Goal: Task Accomplishment & Management: Manage account settings

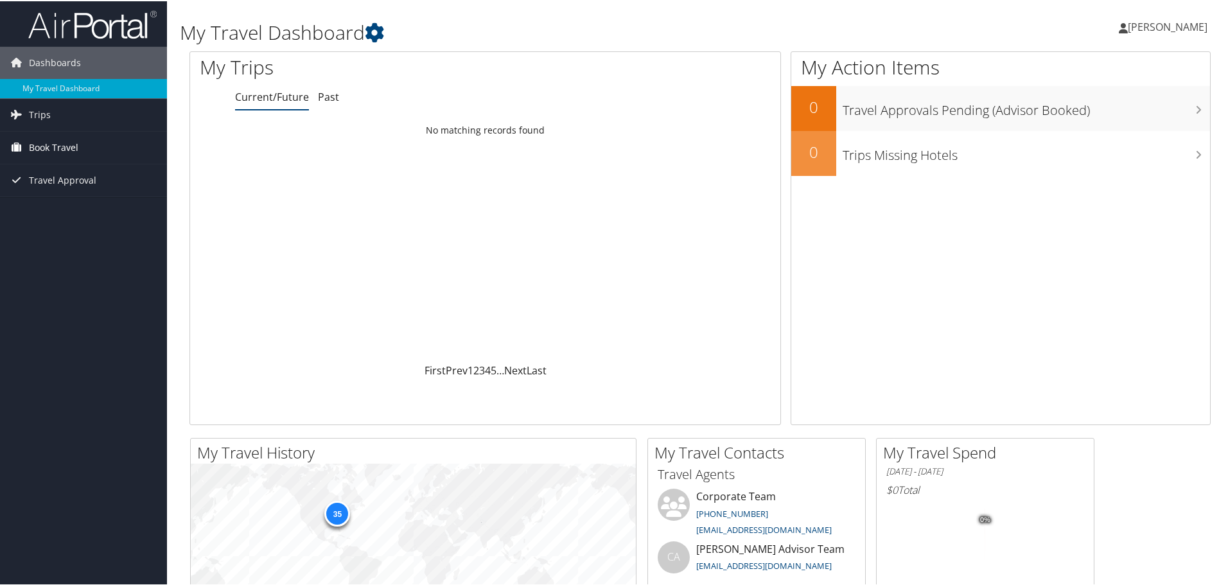
click at [82, 139] on link "Book Travel" at bounding box center [83, 146] width 167 height 32
click at [93, 210] on link "Book/Manage Online Trips" at bounding box center [83, 210] width 167 height 19
click at [79, 189] on link "Approval Request (Beta)" at bounding box center [83, 191] width 167 height 19
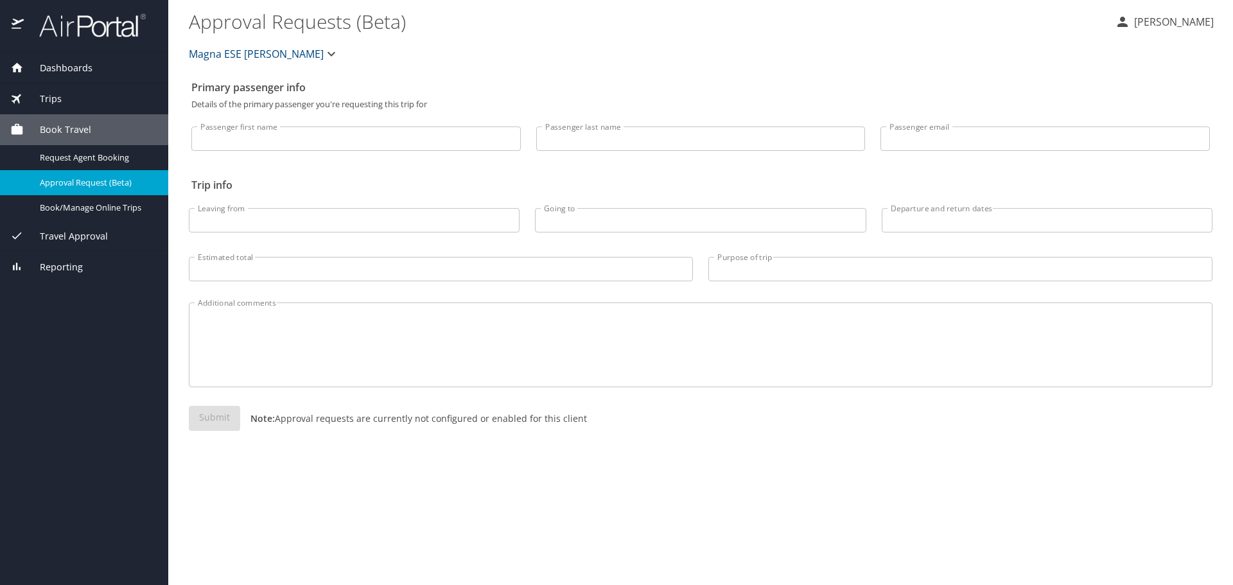
select select "US"
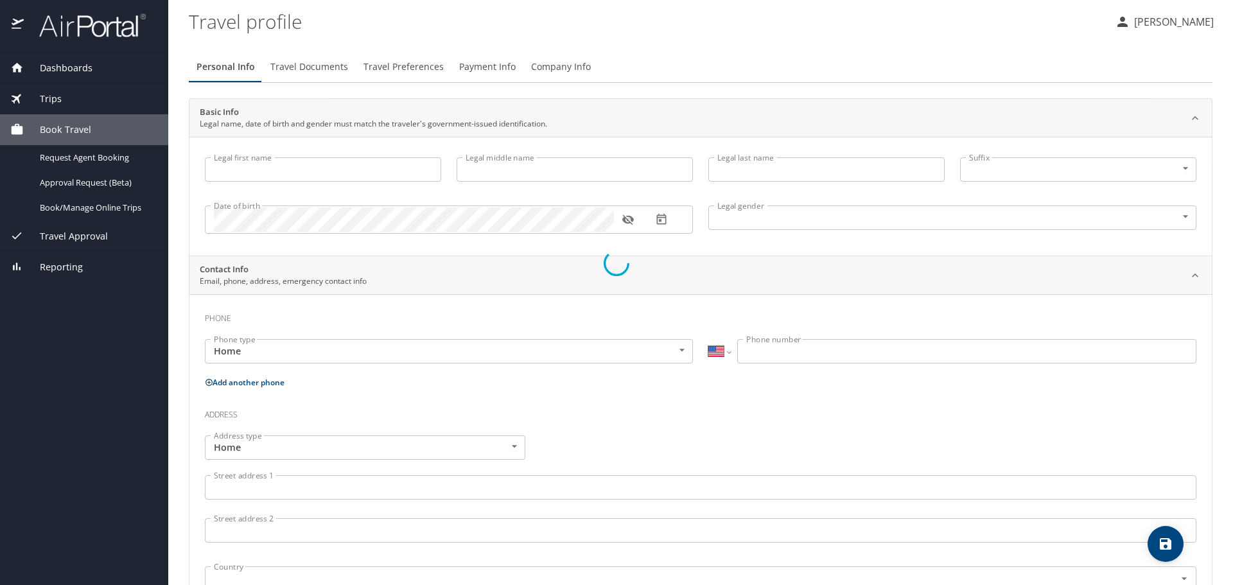
type input "Allison"
type input "Ann"
type input "Fekete"
type input "Female"
select select "US"
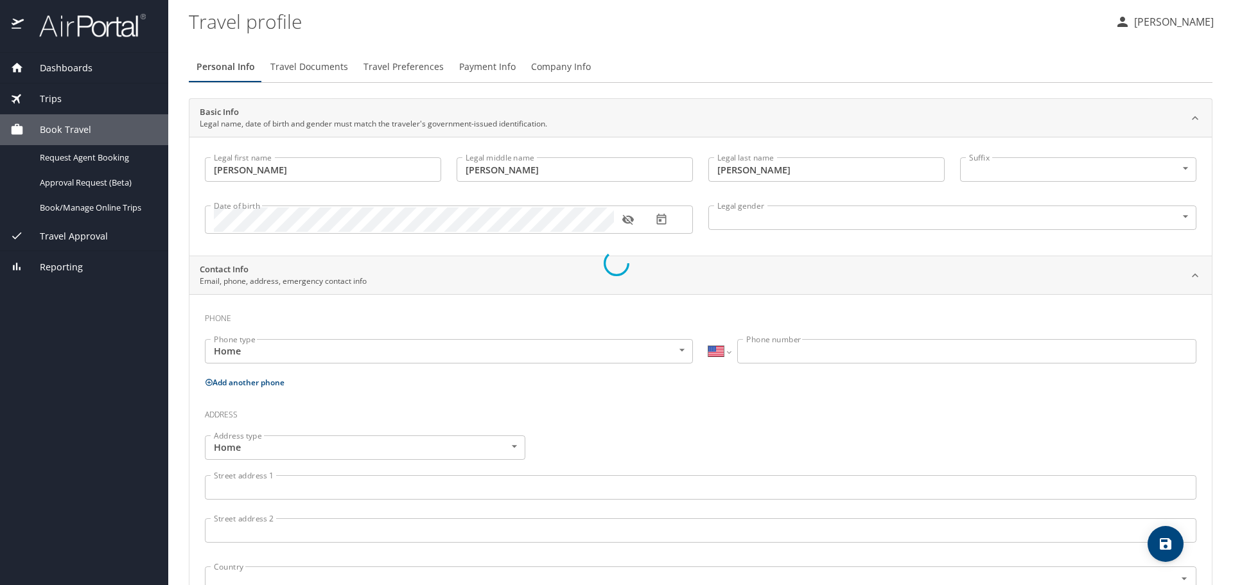
select select "SC"
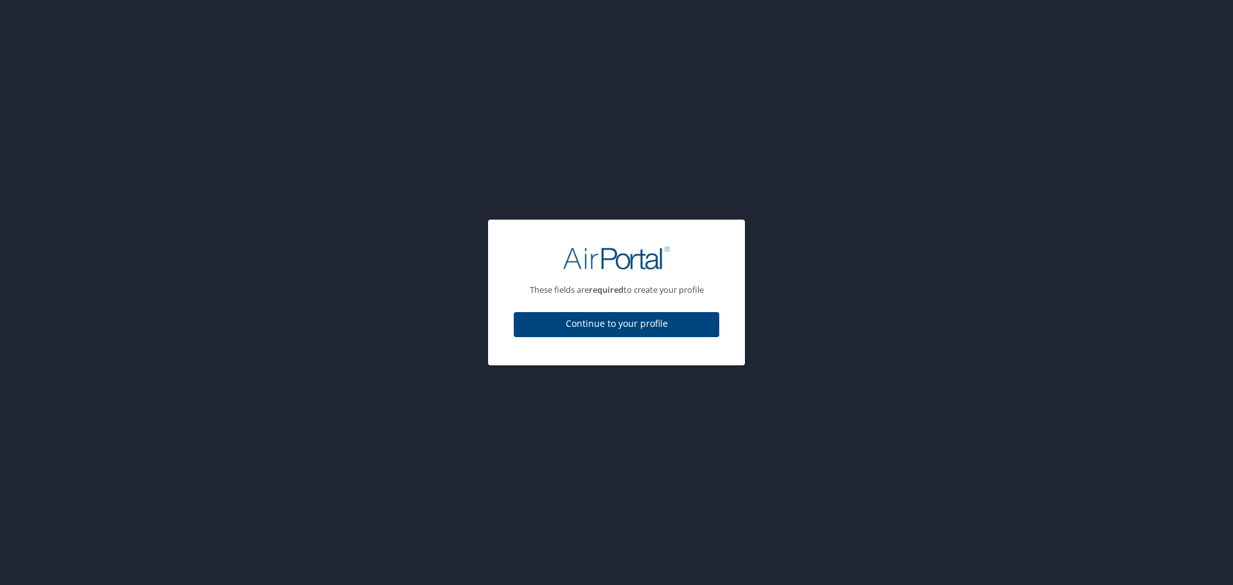
click at [672, 322] on span "Continue to your profile" at bounding box center [616, 324] width 185 height 16
select select "US"
select select "SC"
select select "US"
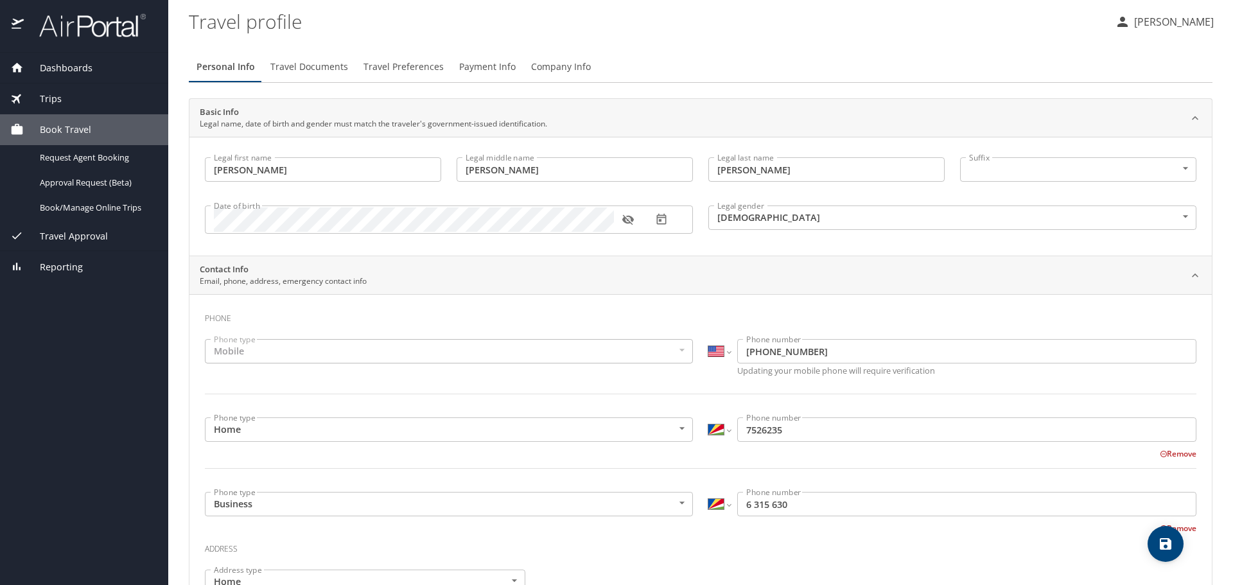
click at [629, 220] on icon "button" at bounding box center [628, 220] width 12 height 10
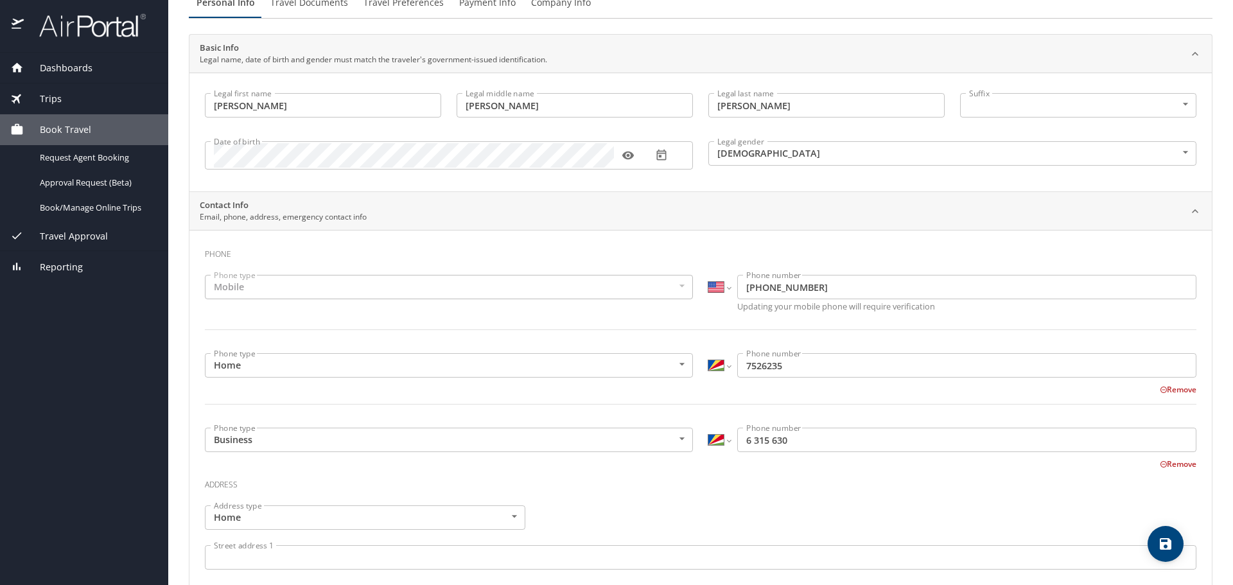
click at [1181, 464] on button "Remove" at bounding box center [1178, 464] width 37 height 11
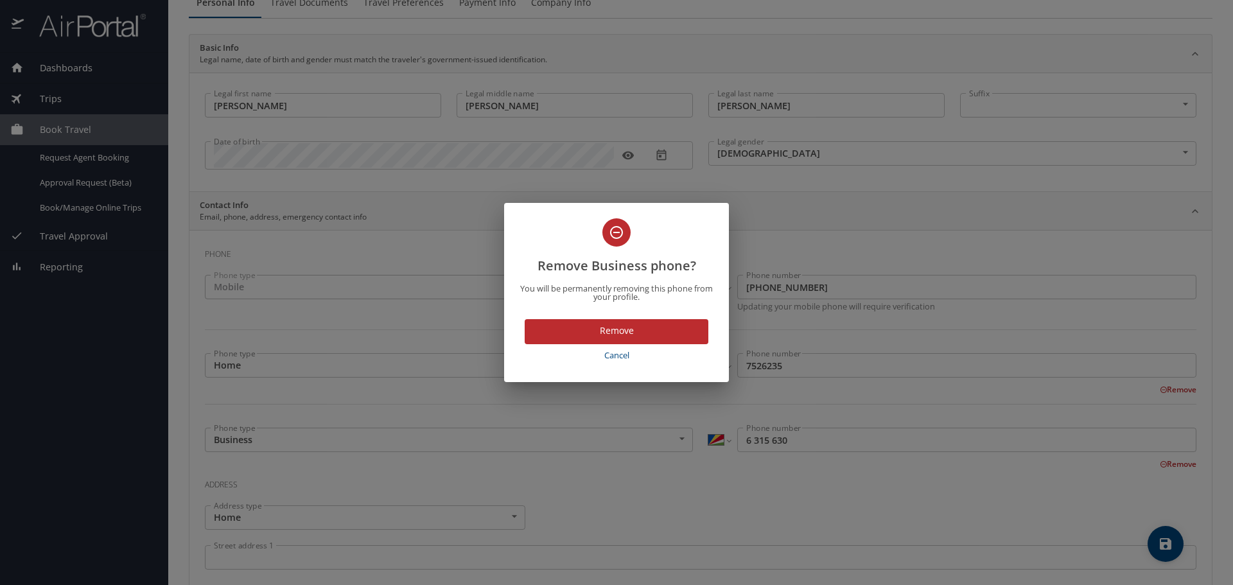
click at [621, 328] on span "Remove" at bounding box center [616, 331] width 163 height 16
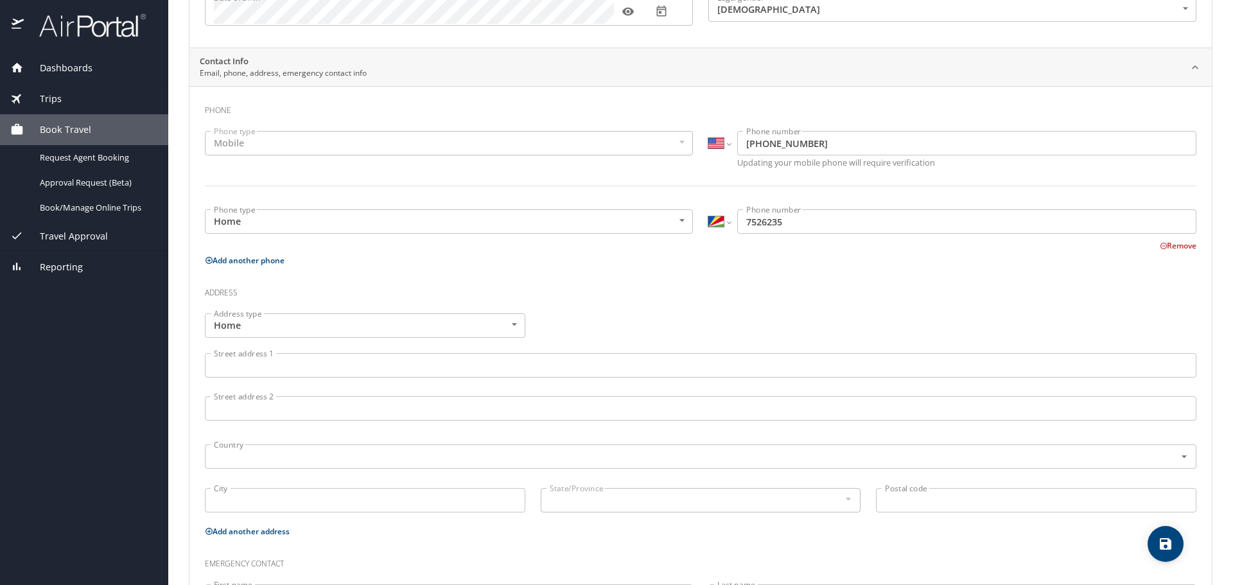
scroll to position [0, 0]
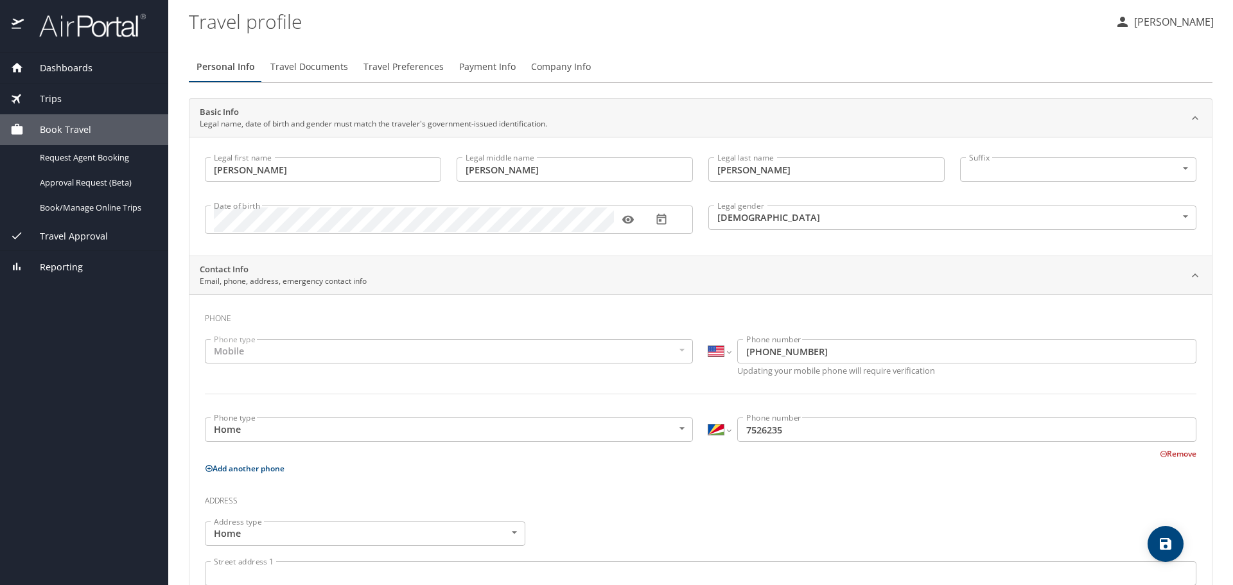
click at [96, 60] on div "Dashboards" at bounding box center [84, 68] width 168 height 31
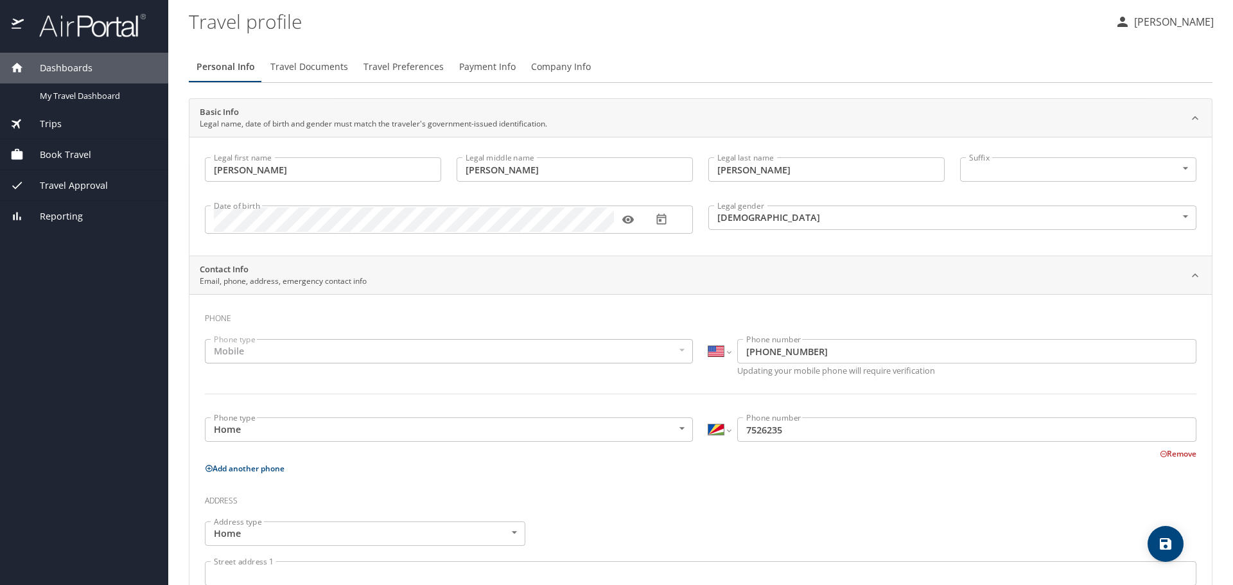
click at [85, 35] on img at bounding box center [85, 25] width 121 height 25
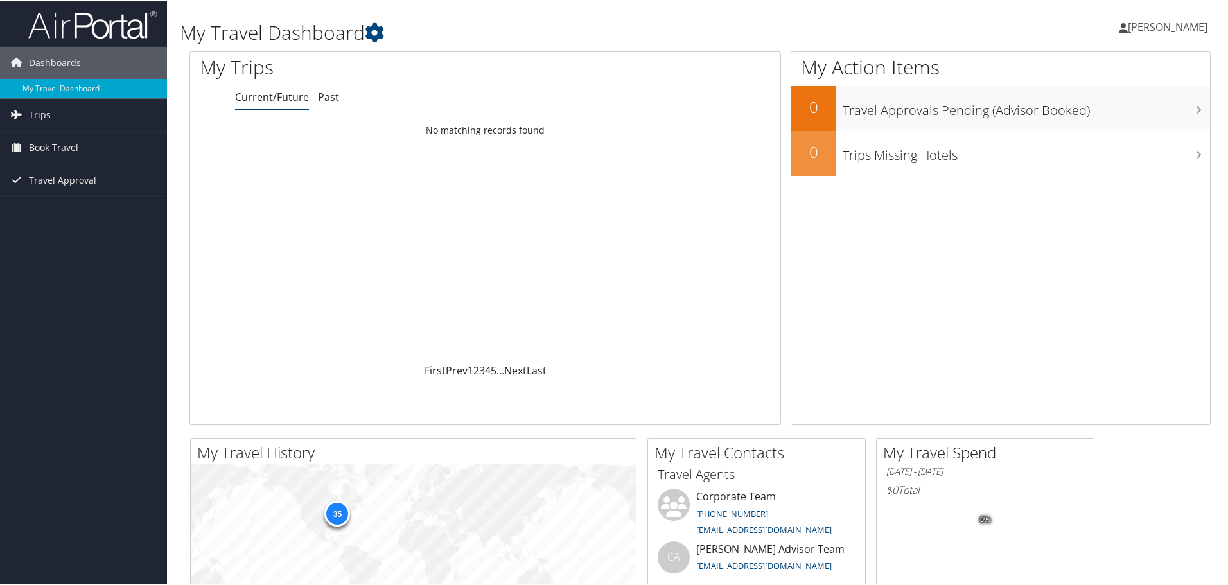
click at [1154, 22] on span "[PERSON_NAME]" at bounding box center [1168, 26] width 80 height 14
click at [1106, 76] on link "My Settings" at bounding box center [1133, 71] width 143 height 22
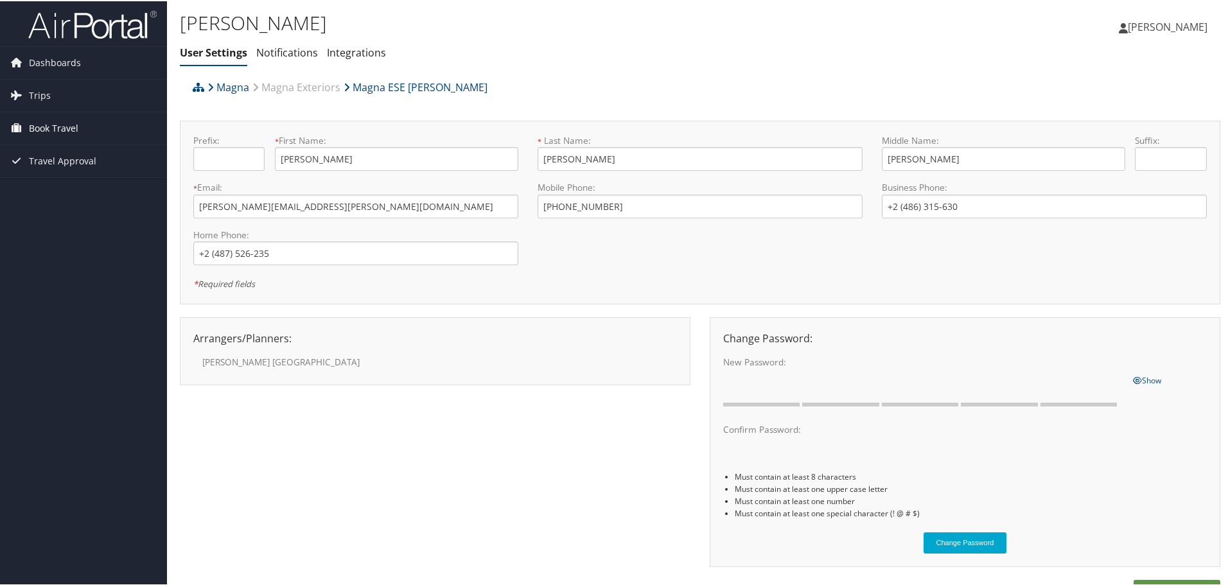
click at [68, 133] on span "Book Travel" at bounding box center [53, 127] width 49 height 32
click at [293, 252] on input "+2 (487) 526-235" at bounding box center [355, 252] width 325 height 24
click at [387, 259] on input "+2 (487) 526-235" at bounding box center [355, 252] width 325 height 24
drag, startPoint x: 324, startPoint y: 250, endPoint x: 166, endPoint y: 253, distance: 157.4
click at [166, 253] on div "Dashboards My Travel Dashboard Trips Current/Future Trips Past Trips Trips Miss…" at bounding box center [616, 311] width 1233 height 622
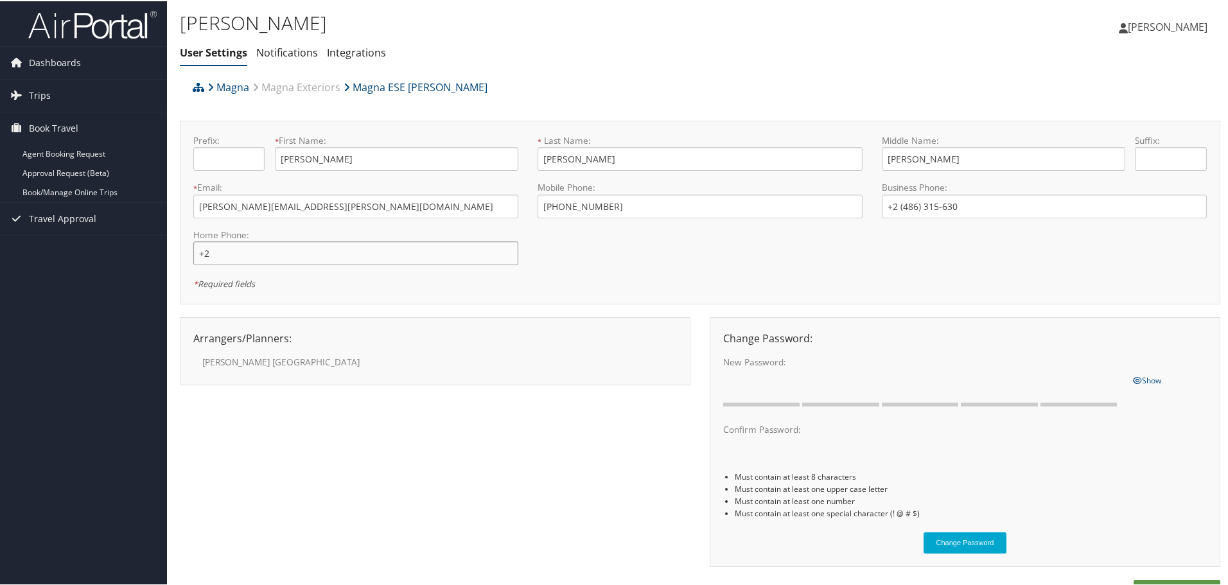
type input "+"
type input "[PHONE_NUMBER]"
click at [971, 198] on input "+2 (486) 315-630" at bounding box center [1044, 205] width 325 height 24
type input "[PHONE_NUMBER]"
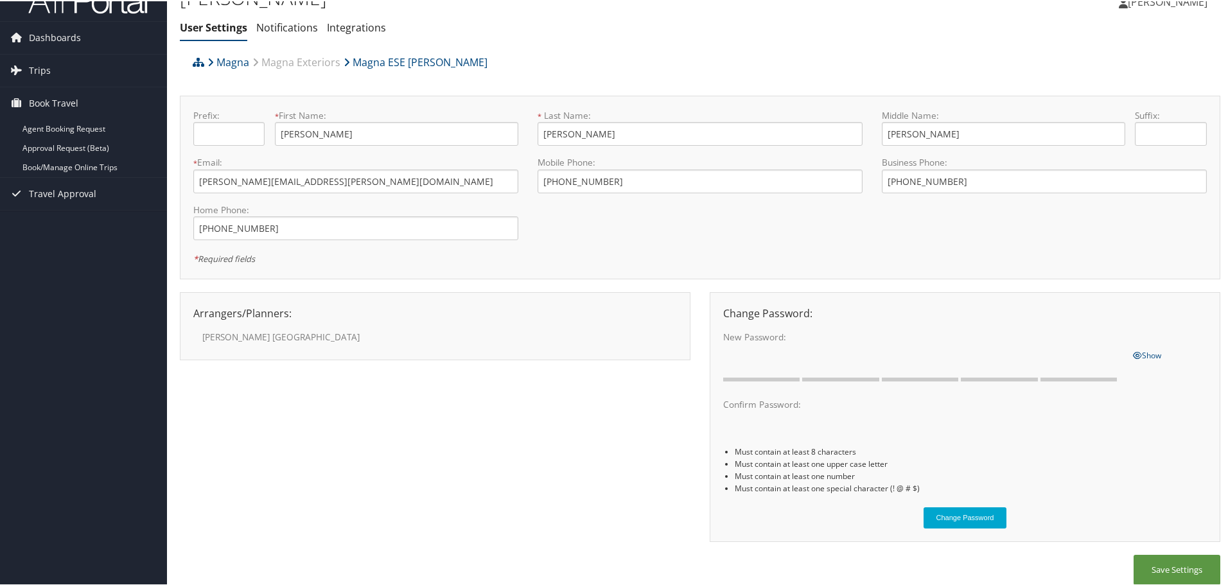
scroll to position [37, 0]
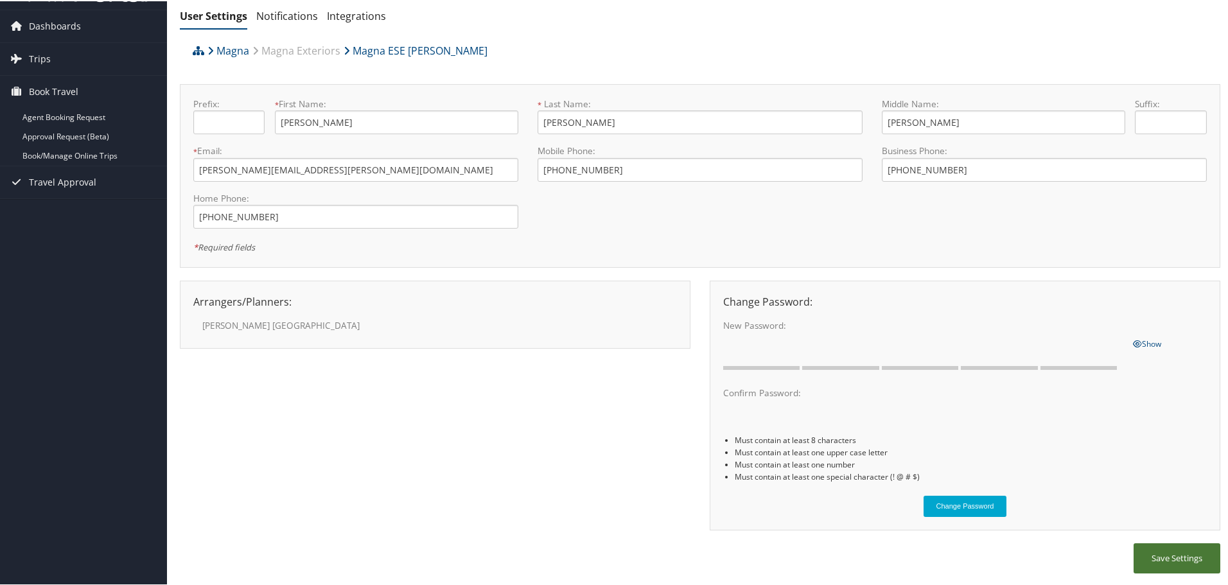
click at [1165, 559] on button "Save Settings" at bounding box center [1176, 557] width 87 height 30
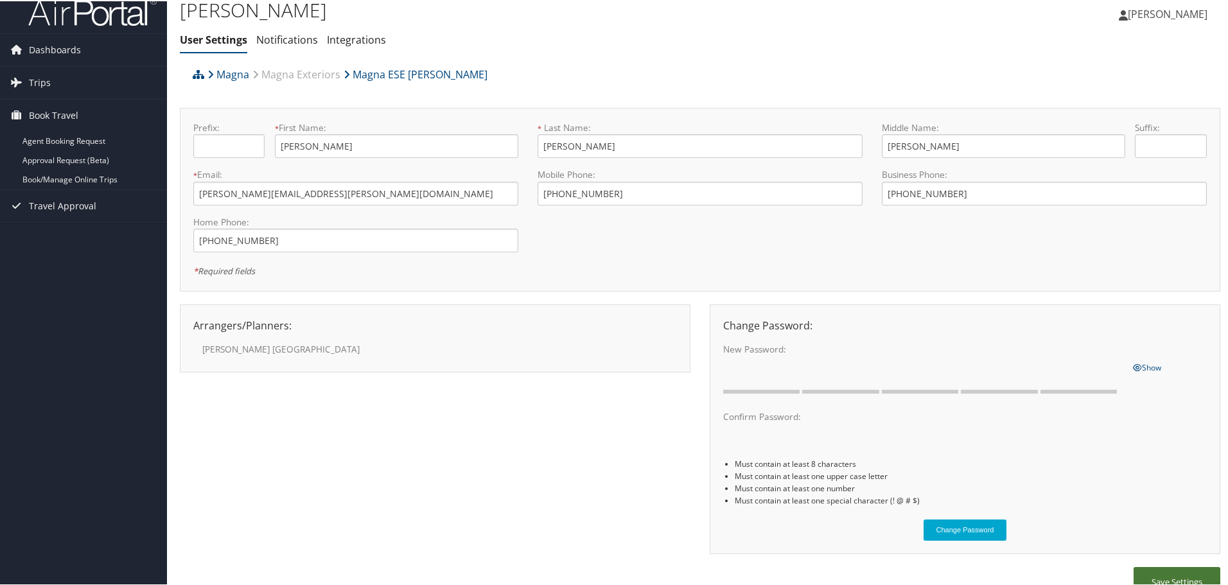
scroll to position [0, 0]
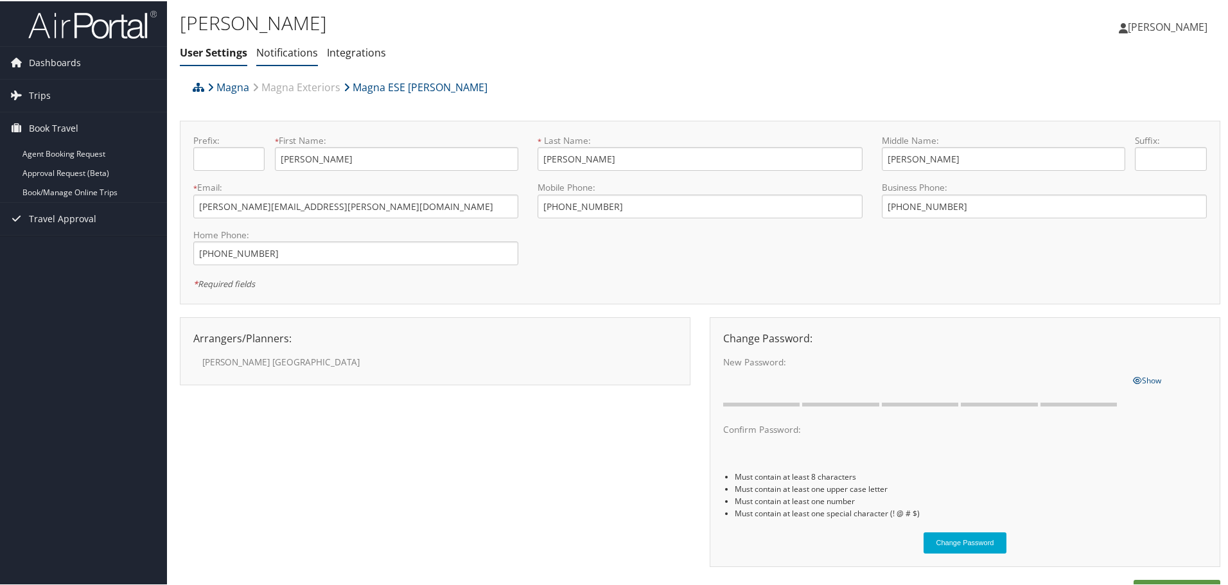
click at [294, 57] on link "Notifications" at bounding box center [287, 51] width 62 height 14
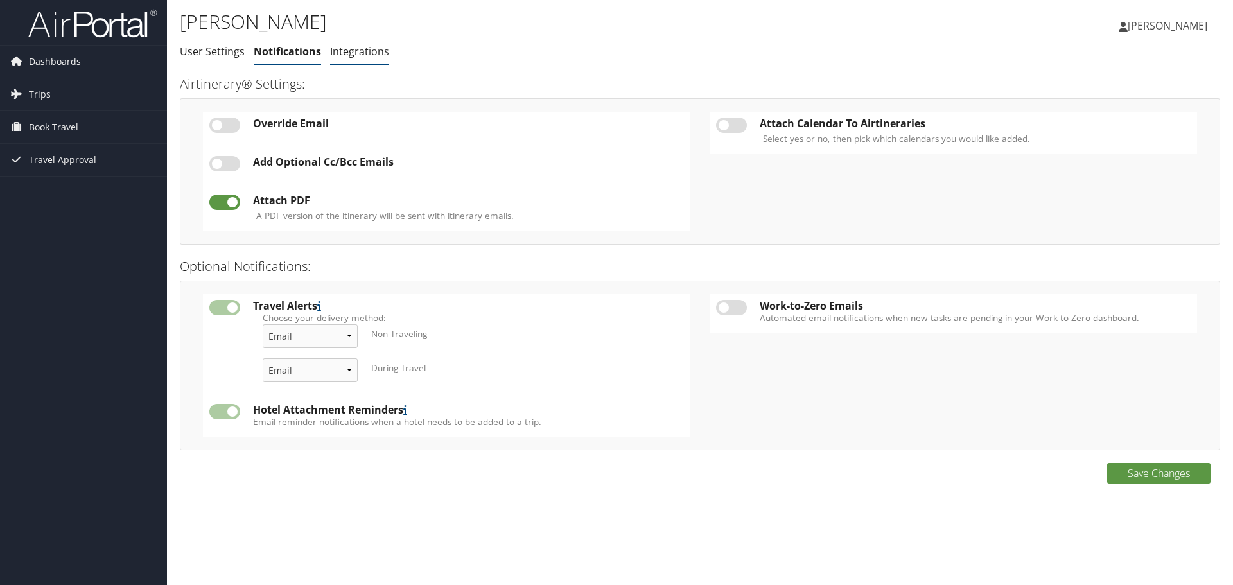
click at [360, 54] on link "Integrations" at bounding box center [359, 51] width 59 height 14
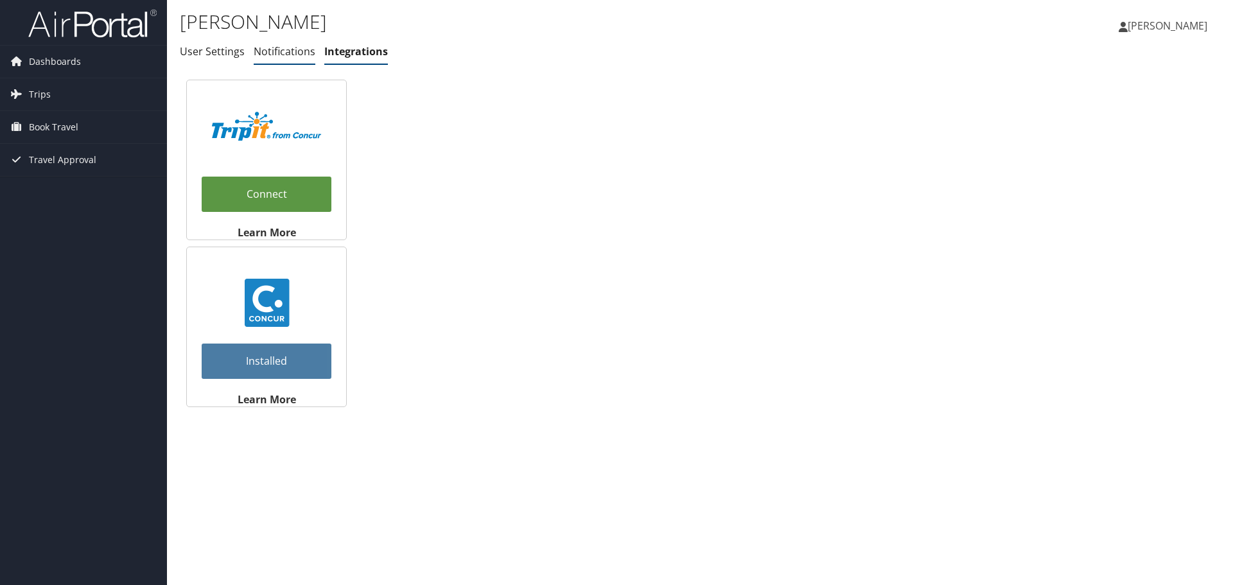
click at [275, 51] on link "Notifications" at bounding box center [285, 51] width 62 height 14
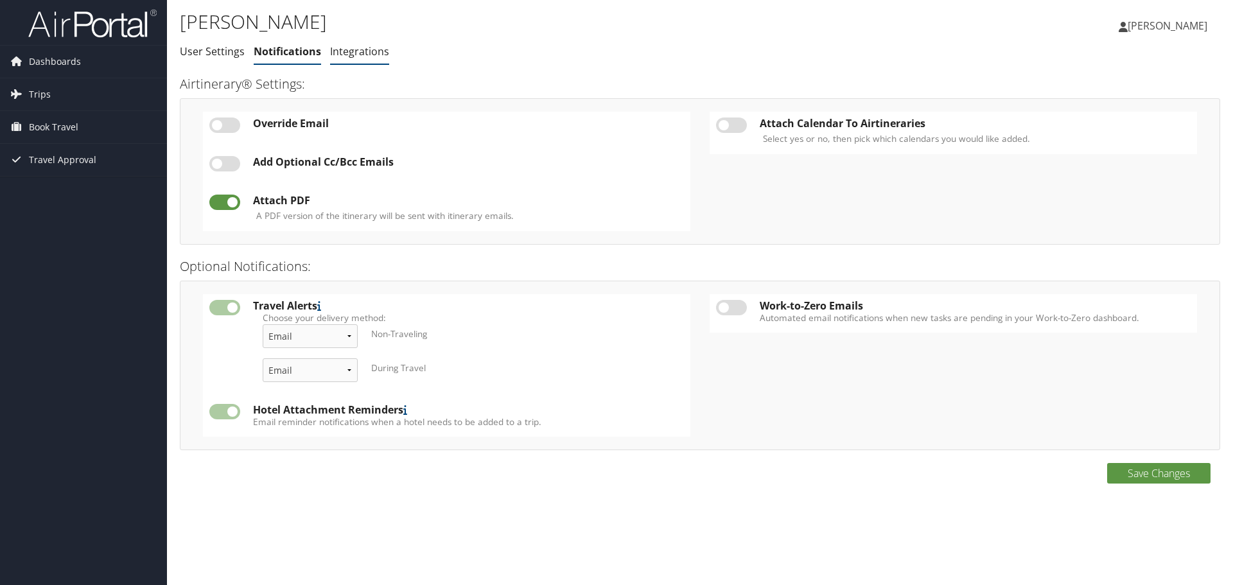
click at [358, 53] on link "Integrations" at bounding box center [359, 51] width 59 height 14
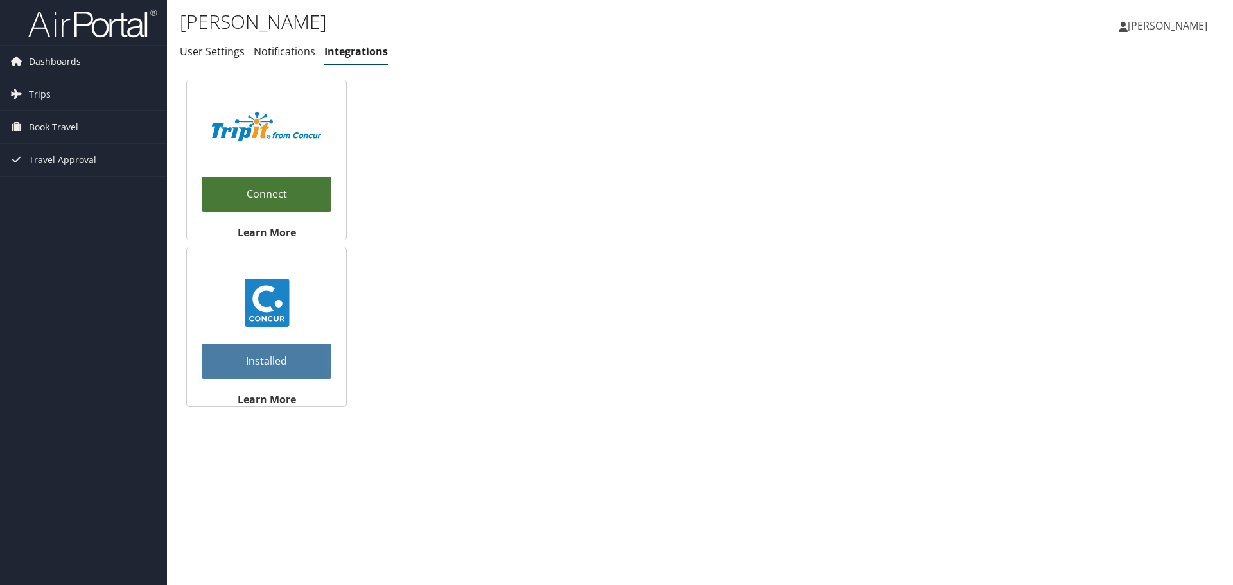
click at [266, 207] on link "Connect" at bounding box center [267, 194] width 130 height 35
click at [87, 60] on link "Dashboards" at bounding box center [83, 62] width 167 height 32
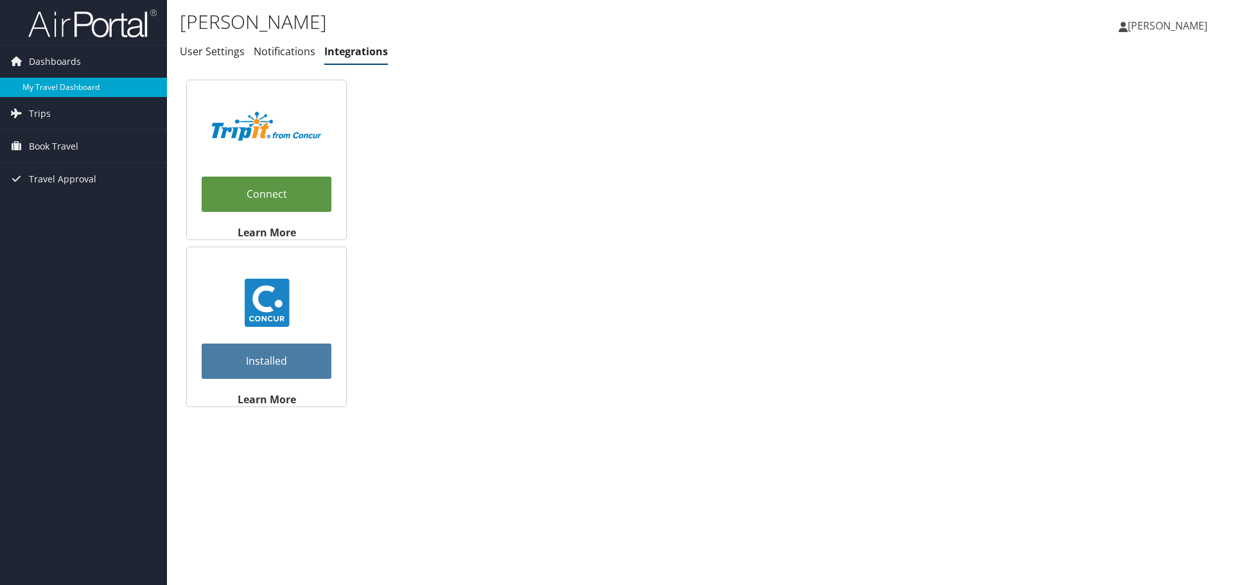
click at [49, 83] on link "My Travel Dashboard" at bounding box center [83, 87] width 167 height 19
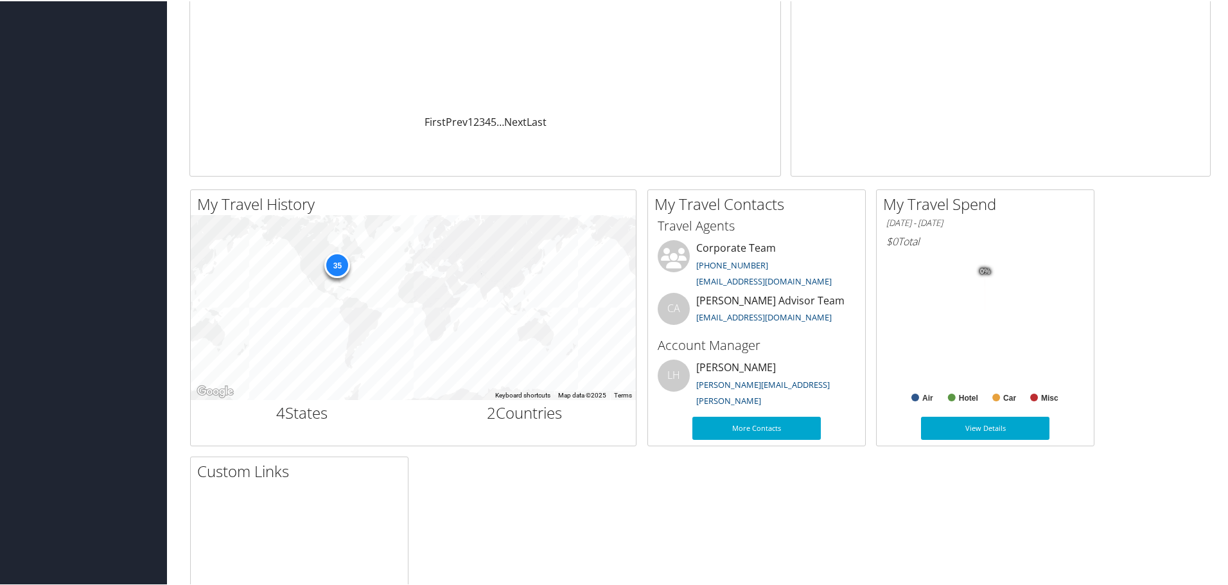
scroll to position [13, 0]
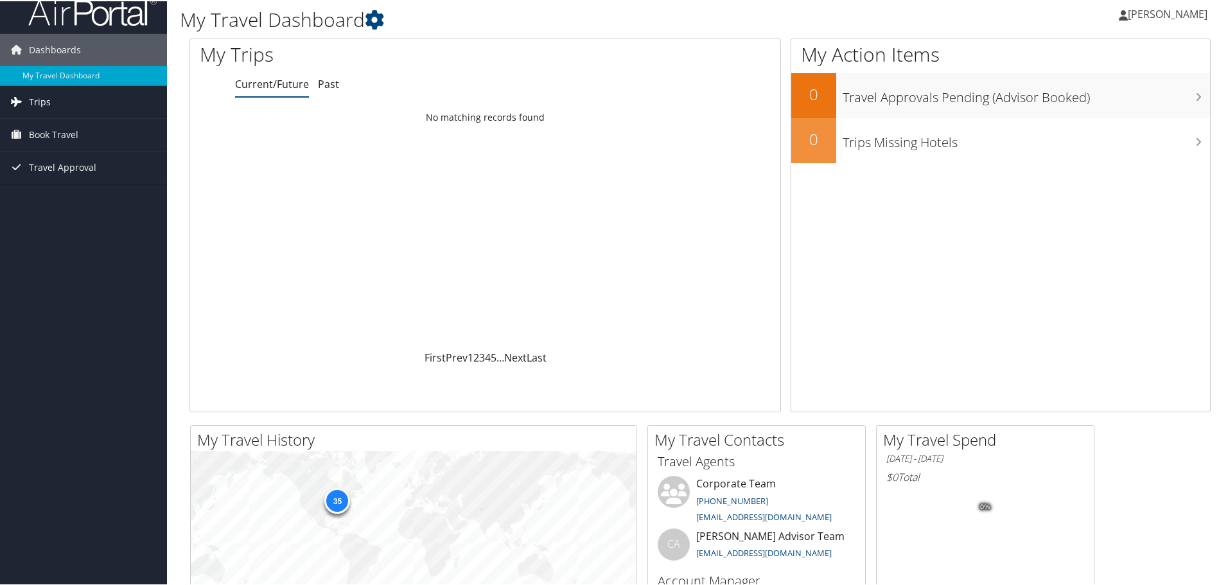
click at [52, 98] on link "Trips" at bounding box center [83, 101] width 167 height 32
click at [71, 125] on link "Current/Future Trips" at bounding box center [83, 126] width 167 height 19
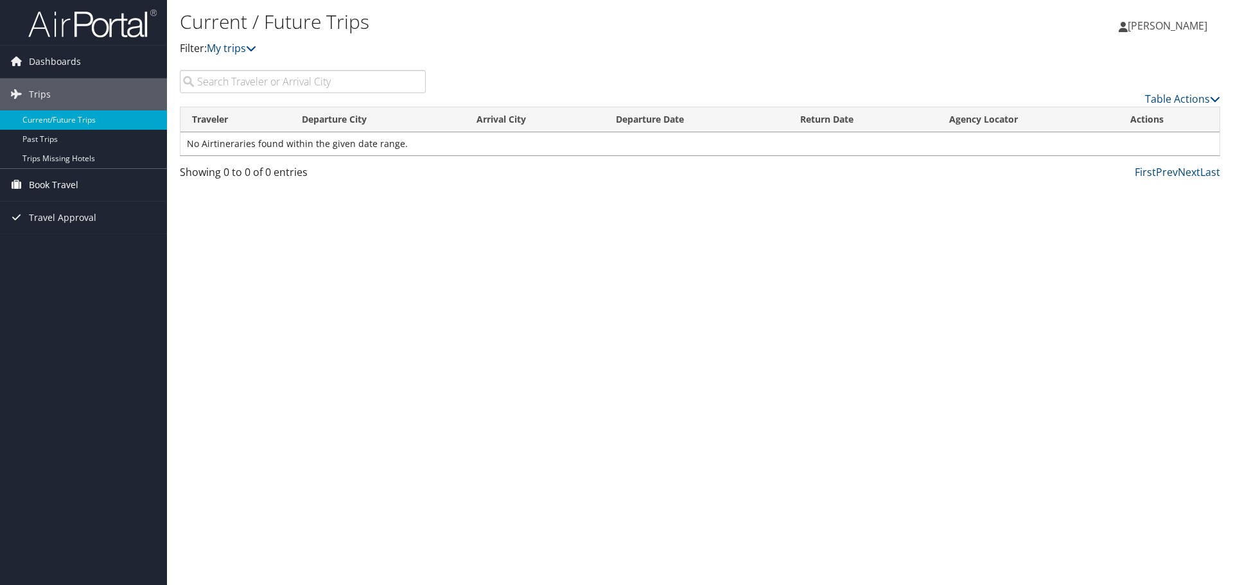
click at [55, 188] on span "Book Travel" at bounding box center [53, 185] width 49 height 32
click at [74, 250] on link "Book/Manage Online Trips" at bounding box center [83, 249] width 167 height 19
